Goal: Task Accomplishment & Management: Manage account settings

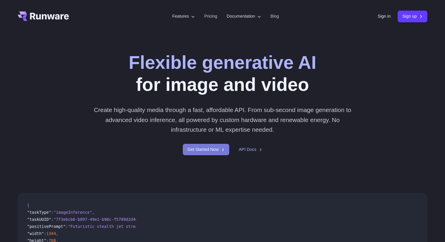
click at [200, 147] on link "Get Started Now" at bounding box center [206, 149] width 46 height 11
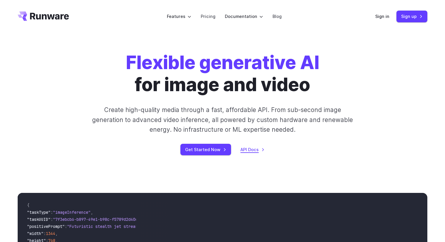
click at [253, 151] on link "API Docs" at bounding box center [252, 149] width 24 height 7
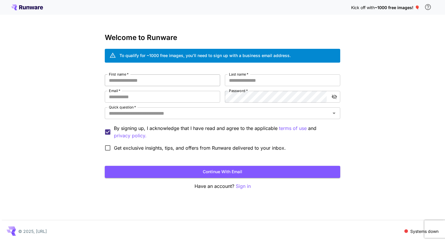
click at [170, 83] on input "First name   *" at bounding box center [162, 80] width 115 height 12
type input "*****"
type input "****"
click at [141, 99] on input "Email   *" at bounding box center [162, 97] width 115 height 12
type input "**********"
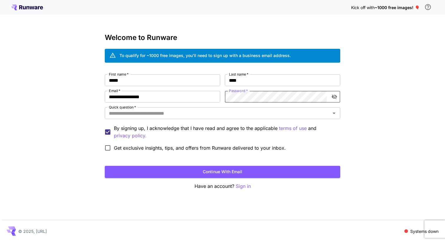
click at [336, 95] on icon "toggle password visibility" at bounding box center [334, 97] width 6 height 6
click at [177, 114] on input "Quick question   *" at bounding box center [218, 113] width 222 height 8
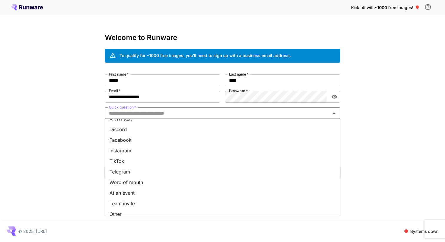
scroll to position [67, 0]
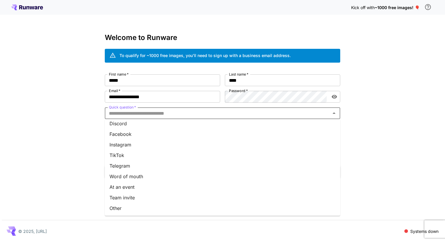
click at [124, 207] on li "Other" at bounding box center [222, 208] width 235 height 11
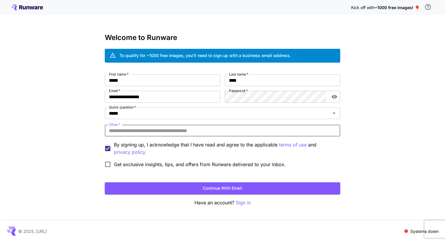
click at [137, 132] on input "Other   *" at bounding box center [222, 131] width 235 height 12
type input "*******"
click at [105, 182] on button "Continue with email" at bounding box center [222, 188] width 235 height 12
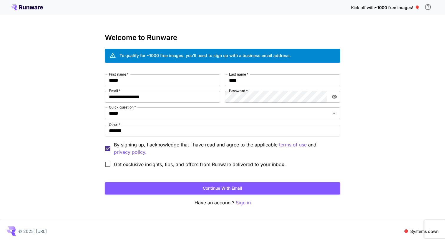
click at [233, 195] on div "**********" at bounding box center [222, 120] width 235 height 173
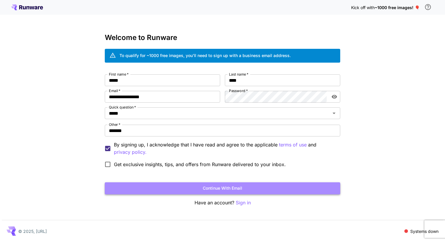
click at [235, 189] on button "Continue with email" at bounding box center [222, 188] width 235 height 12
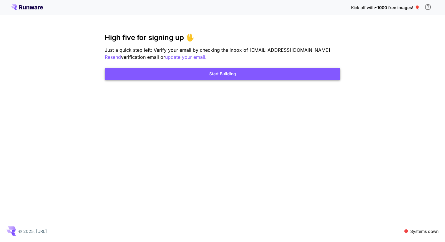
click at [257, 72] on button "Start Building" at bounding box center [222, 74] width 235 height 12
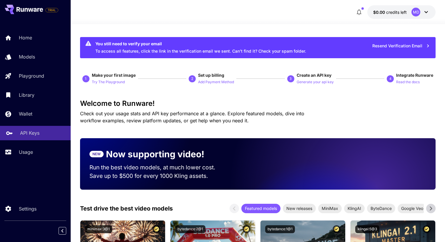
click at [29, 135] on p "API Keys" at bounding box center [29, 132] width 19 height 7
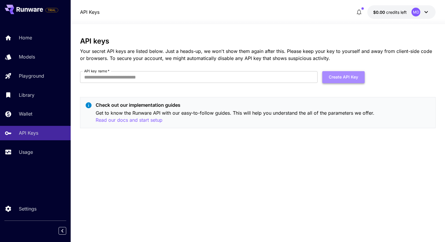
click at [345, 78] on button "Create API Key" at bounding box center [343, 77] width 42 height 12
type input "******"
click at [348, 77] on button "Create API Key" at bounding box center [343, 77] width 42 height 12
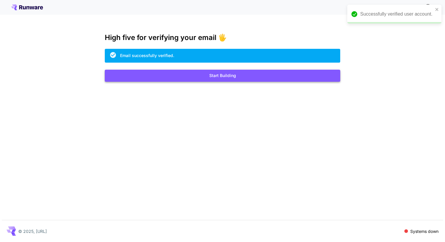
click at [222, 77] on button "Start Building" at bounding box center [222, 76] width 235 height 12
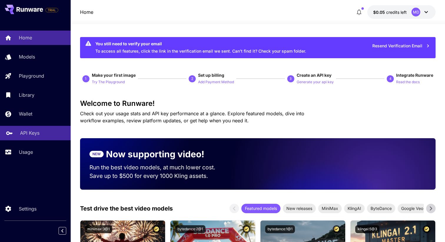
click at [29, 135] on p "API Keys" at bounding box center [29, 132] width 19 height 7
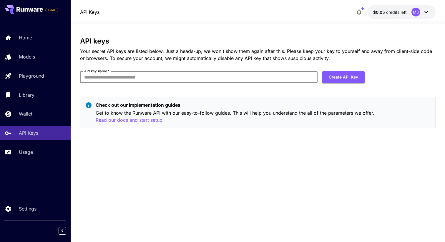
click at [141, 80] on input "API key name   *" at bounding box center [199, 77] width 238 height 12
type input "******"
click at [334, 78] on button "Create API Key" at bounding box center [343, 77] width 42 height 12
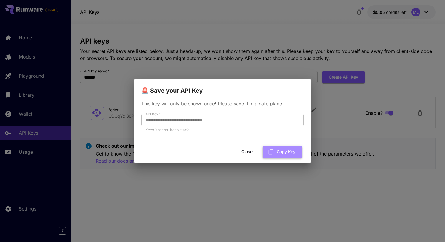
click at [290, 152] on button "Copy Key" at bounding box center [282, 152] width 39 height 12
click at [247, 155] on button "Close" at bounding box center [247, 152] width 26 height 12
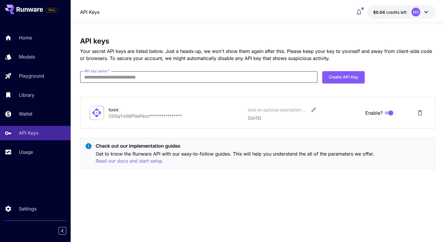
click at [115, 81] on input "API key name   *" at bounding box center [199, 77] width 238 height 12
click at [140, 69] on div "**********" at bounding box center [258, 105] width 356 height 137
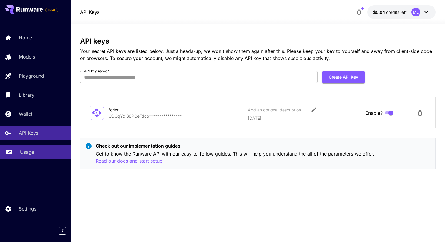
click at [30, 156] on p "Usage" at bounding box center [27, 152] width 14 height 7
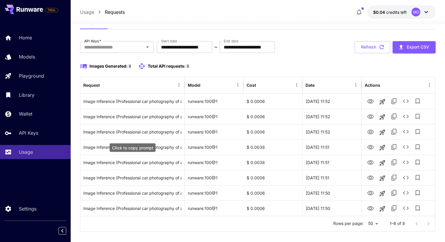
scroll to position [29, 0]
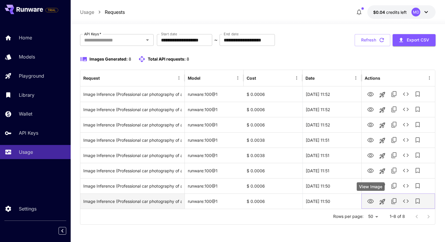
click at [373, 205] on icon "View Image" at bounding box center [370, 201] width 7 height 7
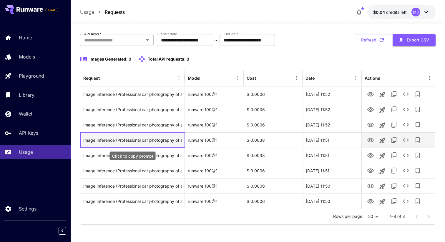
click at [171, 142] on div "Image Inference (Professional car photography of a mercedes c, side view, clean…" at bounding box center [132, 140] width 98 height 15
click at [174, 139] on div "Image Inference (Professional car photography of a mercedes c, side view, clean…" at bounding box center [132, 140] width 98 height 15
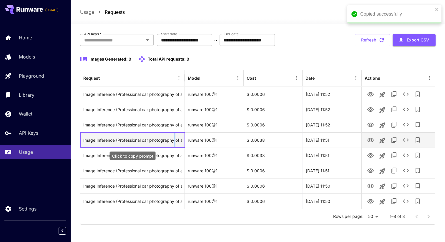
click at [174, 139] on div "Image Inference (Professional car photography of a mercedes c, side view, clean…" at bounding box center [132, 140] width 98 height 15
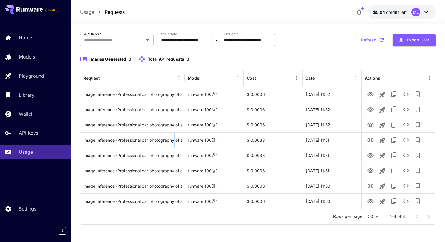
click at [426, 12] on icon at bounding box center [426, 12] width 4 height 2
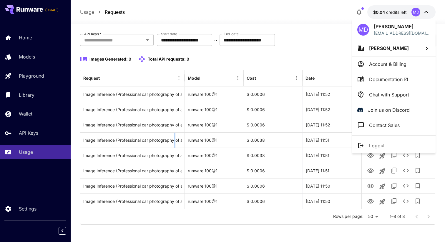
click at [43, 114] on div at bounding box center [222, 121] width 445 height 242
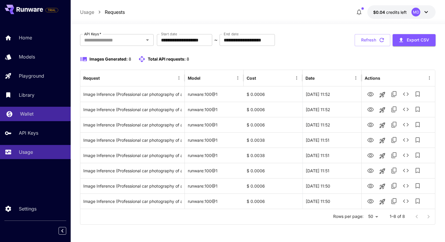
click at [26, 114] on p "Wallet" at bounding box center [27, 113] width 14 height 7
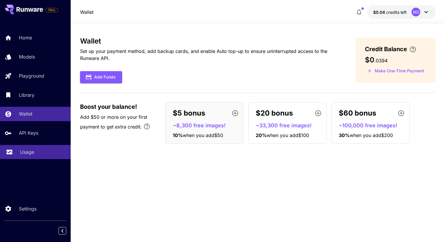
click at [37, 155] on div "Usage" at bounding box center [43, 152] width 46 height 7
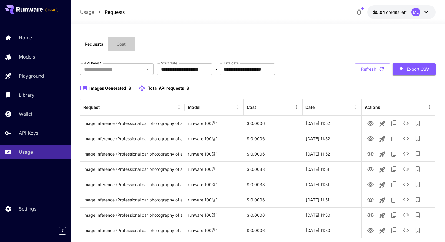
click at [117, 46] on span "Cost" at bounding box center [121, 43] width 9 height 5
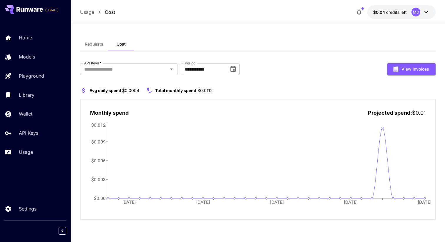
click at [332, 32] on div "**********" at bounding box center [258, 133] width 356 height 218
click at [88, 14] on p "Usage" at bounding box center [87, 12] width 14 height 7
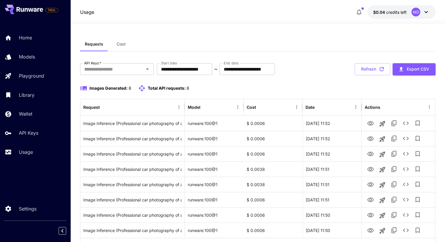
click at [217, 68] on p "~" at bounding box center [215, 69] width 3 height 7
click at [118, 43] on span "Cost" at bounding box center [121, 43] width 9 height 5
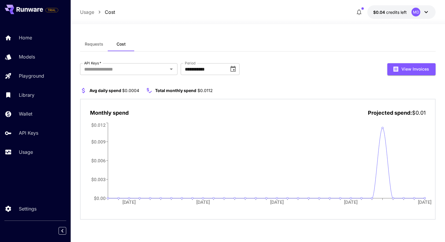
click at [99, 45] on span "Requests" at bounding box center [94, 43] width 19 height 5
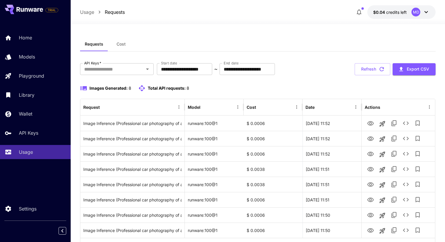
click at [122, 42] on span "Cost" at bounding box center [121, 43] width 9 height 5
